Goal: Task Accomplishment & Management: Manage account settings

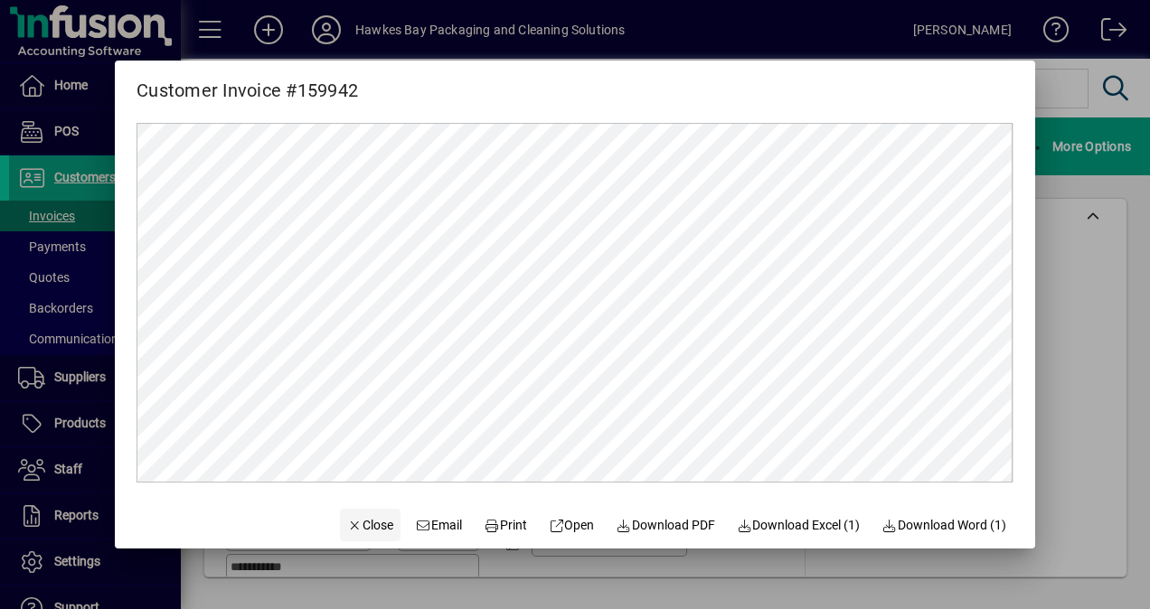
click at [362, 525] on span "Close" at bounding box center [370, 525] width 47 height 19
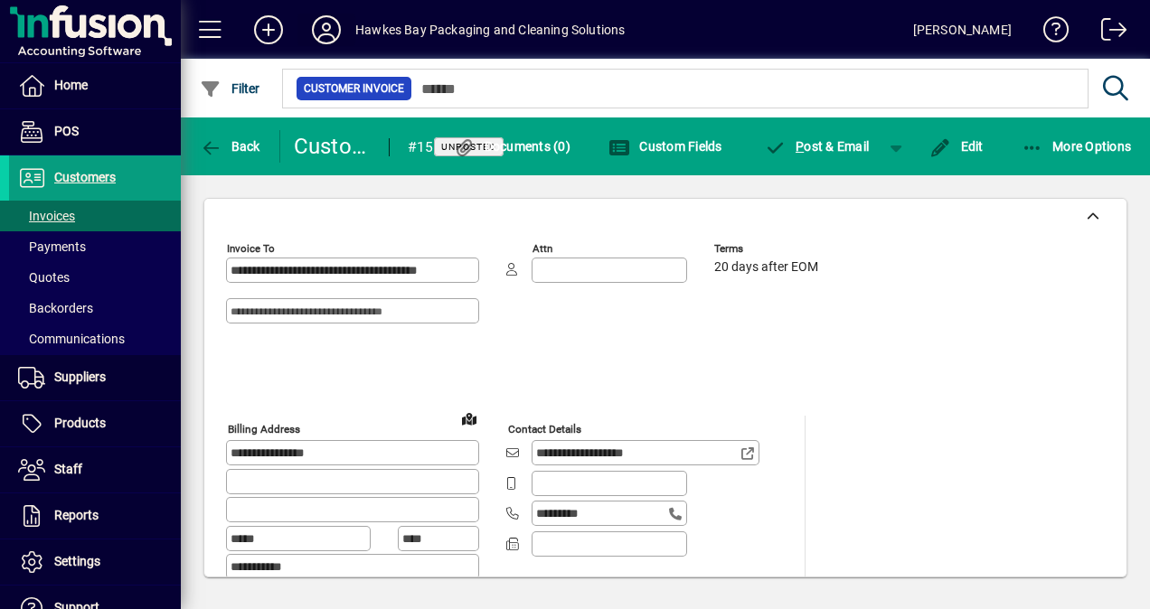
click at [334, 25] on icon at bounding box center [326, 29] width 36 height 29
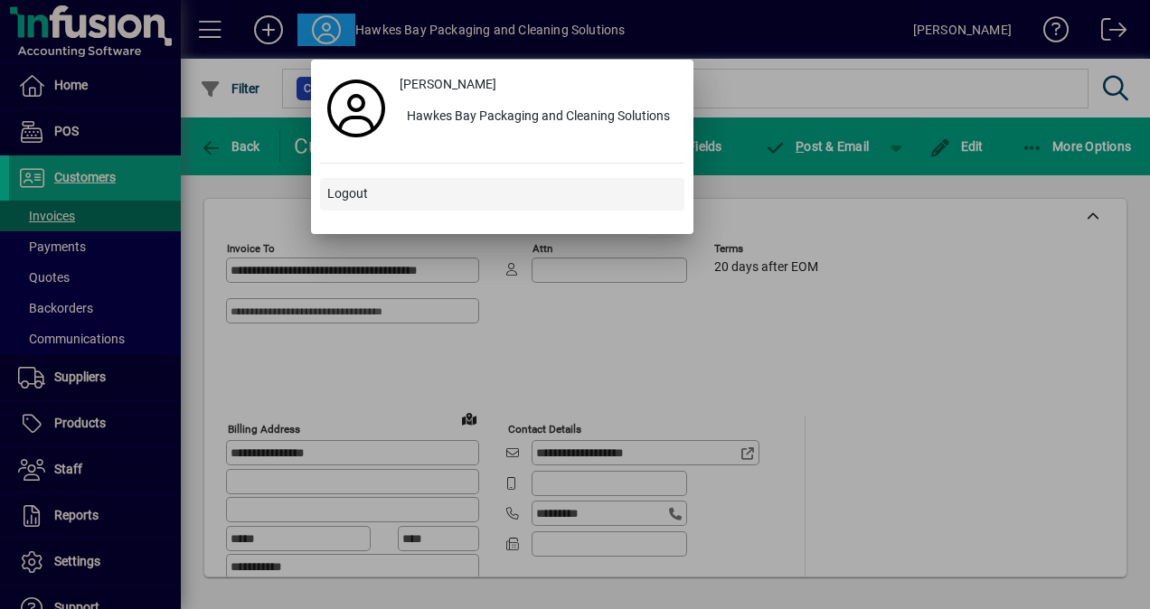
click at [360, 193] on span "Logout" at bounding box center [347, 193] width 41 height 19
